Goal: Book appointment/travel/reservation

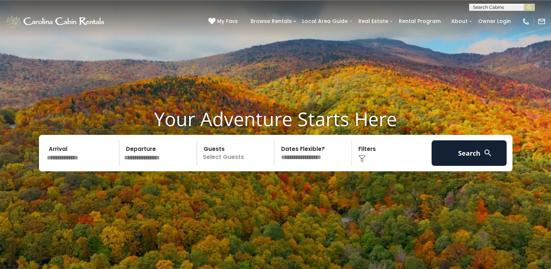
click at [68, 157] on input "text" at bounding box center [81, 152] width 75 height 25
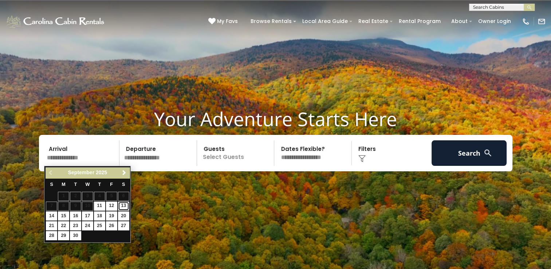
click at [124, 205] on link "13" at bounding box center [123, 205] width 11 height 9
type input "*******"
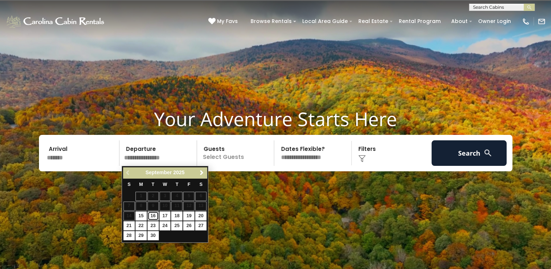
click at [151, 216] on link "16" at bounding box center [152, 215] width 11 height 9
type input "*******"
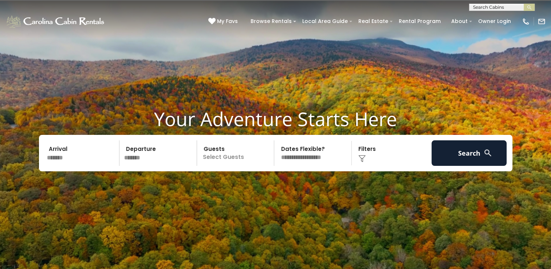
click at [242, 152] on p "Select Guests" at bounding box center [236, 152] width 75 height 25
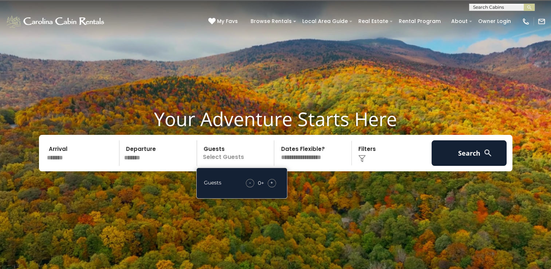
click at [272, 182] on span "+" at bounding box center [271, 182] width 3 height 7
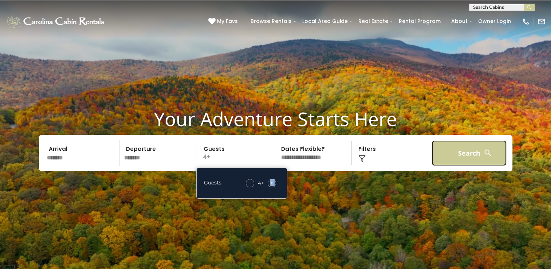
click at [440, 152] on button "Search" at bounding box center [468, 152] width 75 height 25
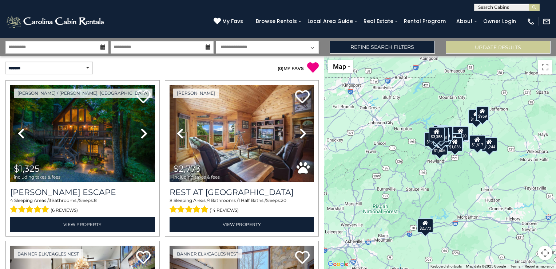
click at [484, 114] on div "$959" at bounding box center [482, 113] width 13 height 15
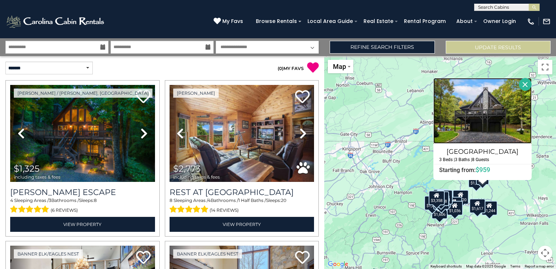
click at [484, 114] on img at bounding box center [483, 111] width 98 height 66
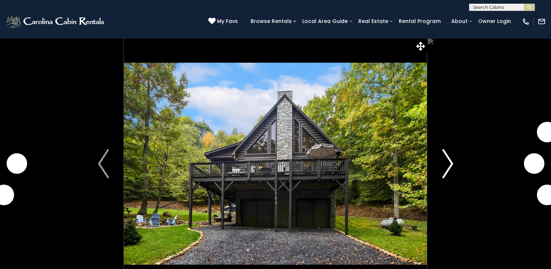
click at [448, 165] on img "Next" at bounding box center [447, 163] width 11 height 29
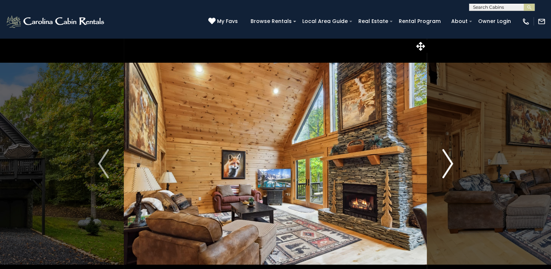
click at [448, 165] on img "Next" at bounding box center [447, 163] width 11 height 29
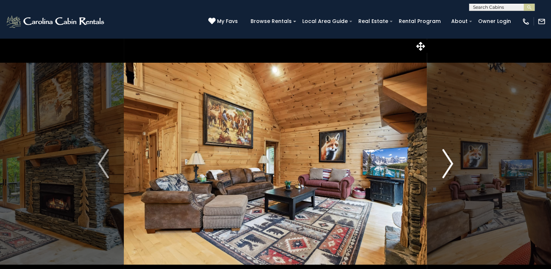
click at [448, 165] on img "Next" at bounding box center [447, 163] width 11 height 29
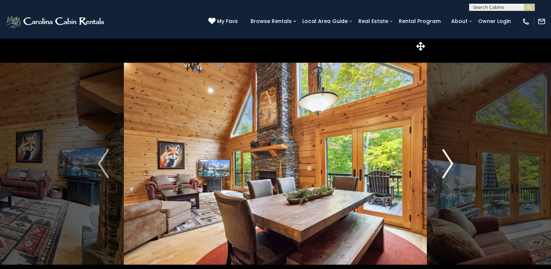
click at [448, 165] on img "Next" at bounding box center [447, 163] width 11 height 29
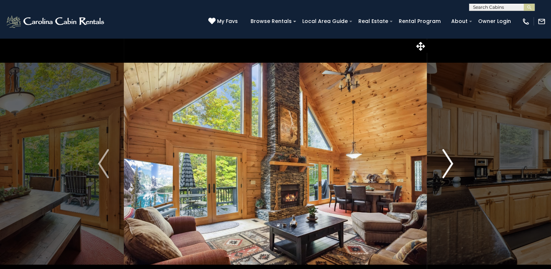
click at [448, 165] on img "Next" at bounding box center [447, 163] width 11 height 29
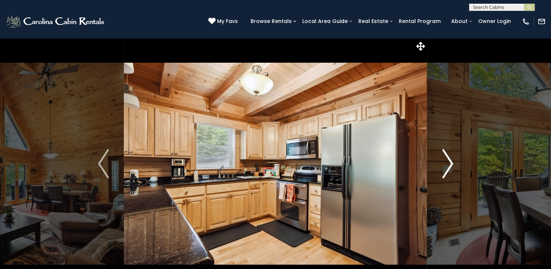
click at [448, 165] on img "Next" at bounding box center [447, 163] width 11 height 29
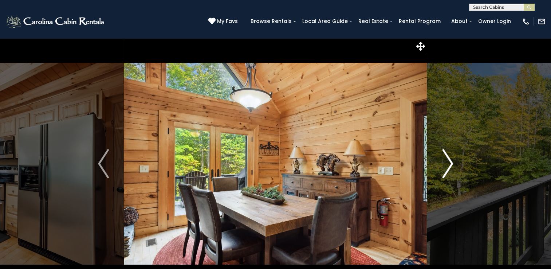
click at [448, 165] on img "Next" at bounding box center [447, 163] width 11 height 29
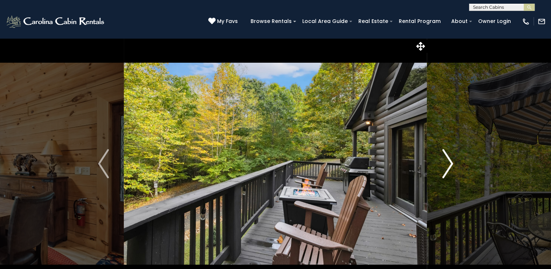
click at [448, 165] on img "Next" at bounding box center [447, 163] width 11 height 29
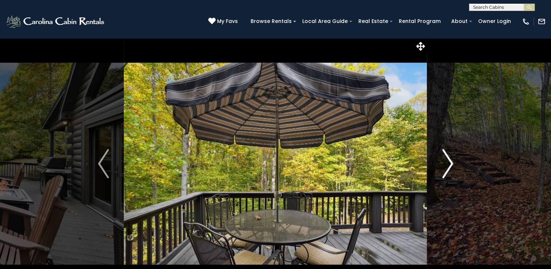
click at [448, 165] on img "Next" at bounding box center [447, 163] width 11 height 29
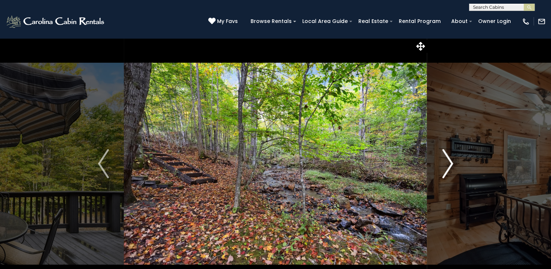
click at [448, 165] on img "Next" at bounding box center [447, 163] width 11 height 29
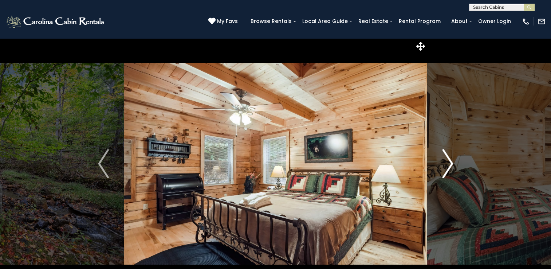
click at [448, 165] on img "Next" at bounding box center [447, 163] width 11 height 29
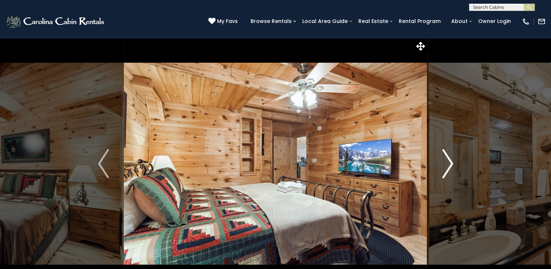
click at [448, 165] on img "Next" at bounding box center [447, 163] width 11 height 29
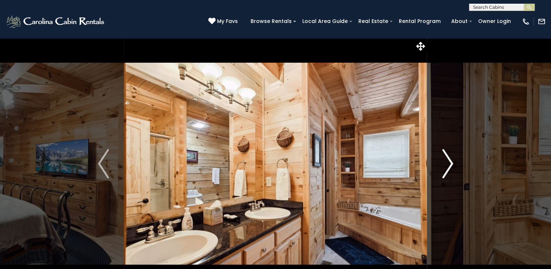
click at [448, 165] on img "Next" at bounding box center [447, 163] width 11 height 29
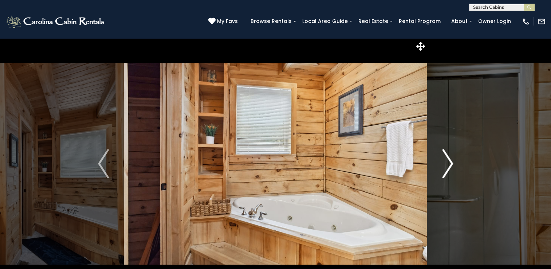
click at [448, 165] on img "Next" at bounding box center [447, 163] width 11 height 29
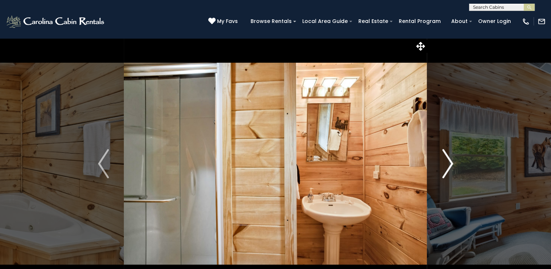
click at [448, 165] on img "Next" at bounding box center [447, 163] width 11 height 29
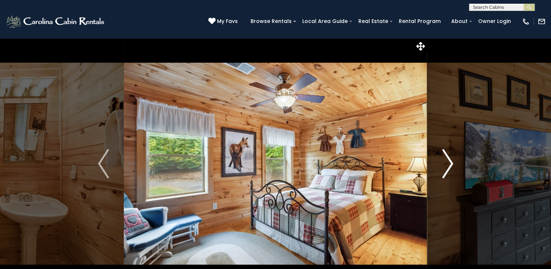
click at [448, 165] on img "Next" at bounding box center [447, 163] width 11 height 29
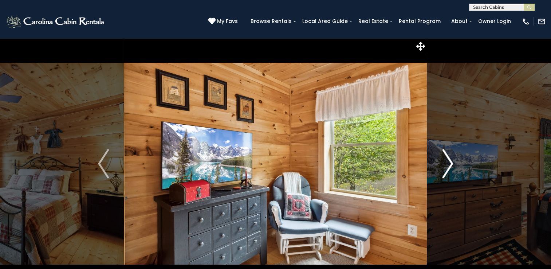
click at [448, 165] on img "Next" at bounding box center [447, 163] width 11 height 29
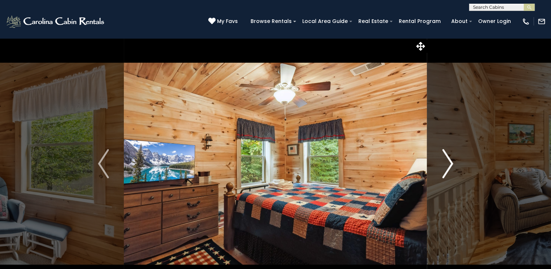
click at [448, 165] on img "Next" at bounding box center [447, 163] width 11 height 29
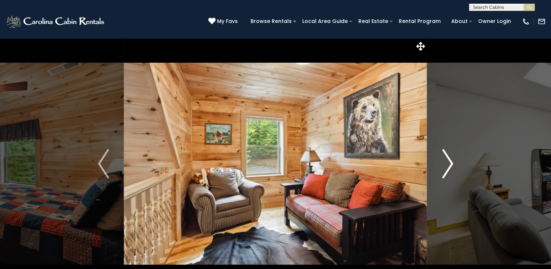
click at [448, 165] on img "Next" at bounding box center [447, 163] width 11 height 29
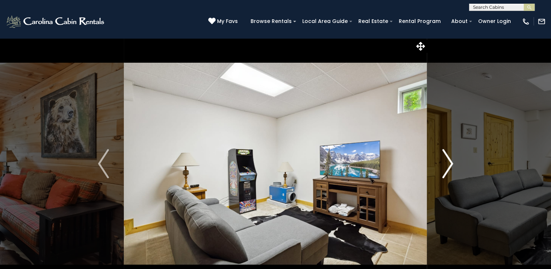
click at [448, 165] on img "Next" at bounding box center [447, 163] width 11 height 29
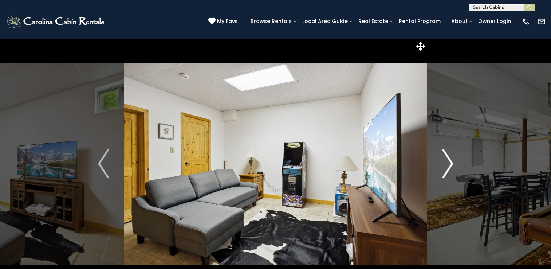
click at [448, 165] on img "Next" at bounding box center [447, 163] width 11 height 29
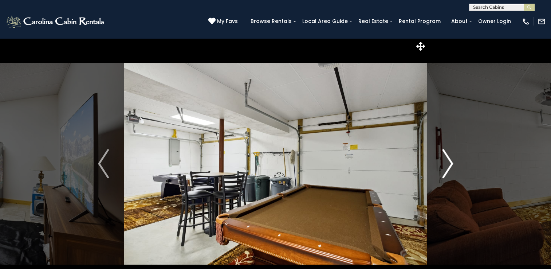
click at [448, 165] on img "Next" at bounding box center [447, 163] width 11 height 29
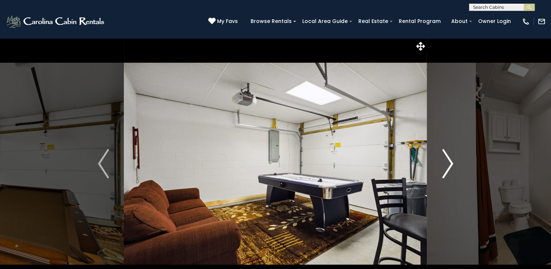
click at [448, 165] on img "Next" at bounding box center [447, 163] width 11 height 29
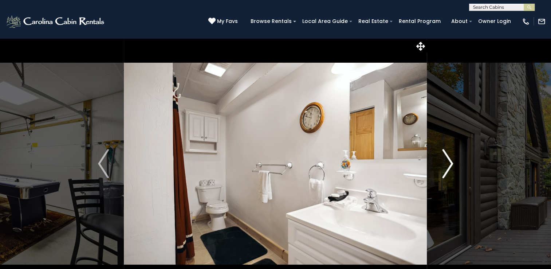
click at [448, 165] on img "Next" at bounding box center [447, 163] width 11 height 29
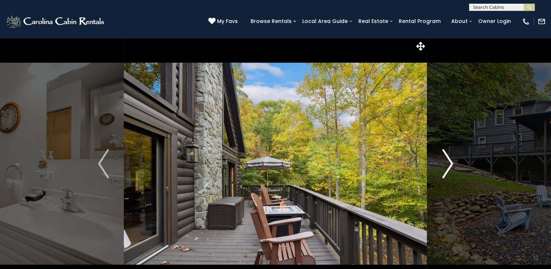
click at [448, 165] on img "Next" at bounding box center [447, 163] width 11 height 29
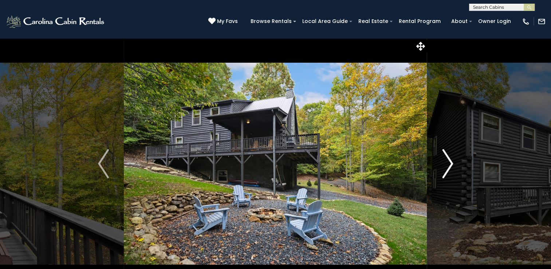
click at [448, 165] on img "Next" at bounding box center [447, 163] width 11 height 29
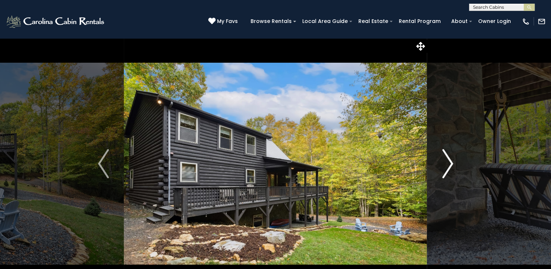
click at [448, 165] on img "Next" at bounding box center [447, 163] width 11 height 29
